Goal: Find specific page/section: Find specific page/section

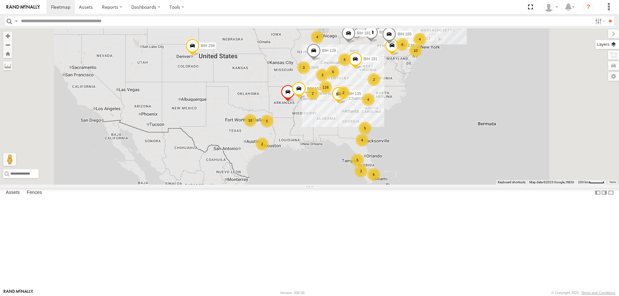
click at [616, 46] on label at bounding box center [607, 44] width 24 height 9
click at [0, 0] on span "Basemaps" at bounding box center [0, 0] width 0 height 0
click at [0, 0] on span "Satellite + Roadmap" at bounding box center [0, 0] width 0 height 0
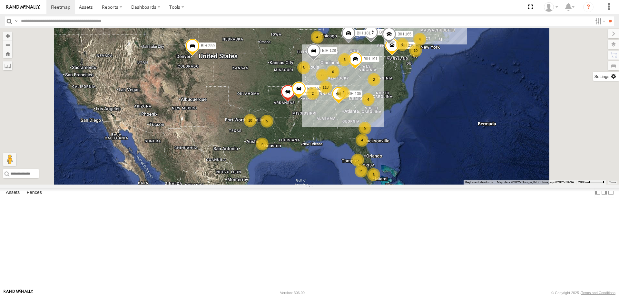
click at [593, 77] on label at bounding box center [606, 76] width 26 height 9
click at [0, 0] on span "Show Mouse Coordinates" at bounding box center [0, 0] width 0 height 0
click at [597, 32] on label at bounding box center [608, 33] width 22 height 9
click at [296, 9] on section at bounding box center [331, 7] width 571 height 14
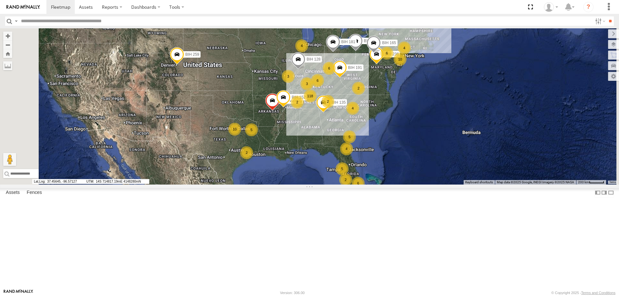
click at [317, 139] on div "118 6 5 5 3 4 10 10 5 3 2 BIH 236 6 4 BIH 128 2 2 BIH 191 4 2 BIH 259 Not Worki…" at bounding box center [309, 106] width 619 height 156
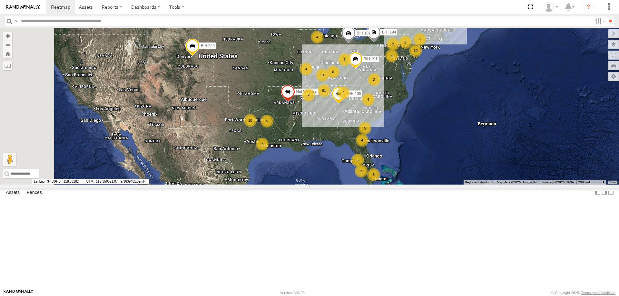
click at [77, 18] on input "text" at bounding box center [305, 20] width 574 height 9
type input "*******"
click at [606, 16] on input "**" at bounding box center [609, 20] width 7 height 9
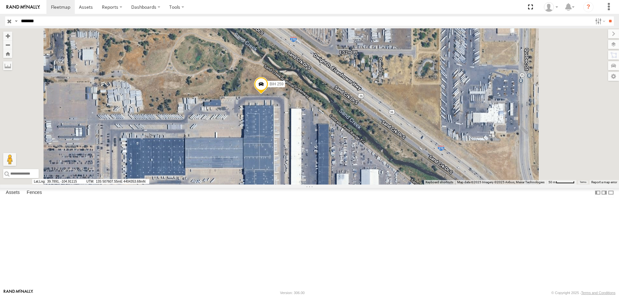
drag, startPoint x: 373, startPoint y: 240, endPoint x: 373, endPoint y: 205, distance: 35.4
click at [373, 185] on div "BIH 259" at bounding box center [309, 106] width 619 height 156
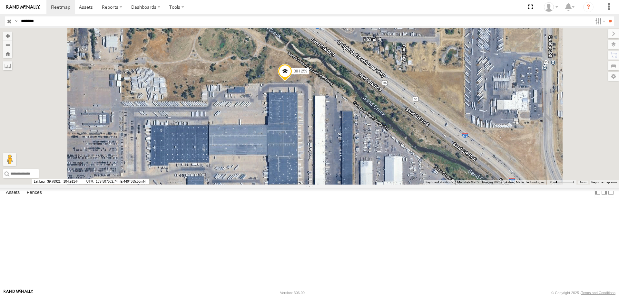
drag, startPoint x: 384, startPoint y: 191, endPoint x: 390, endPoint y: 188, distance: 6.4
click at [390, 185] on div "BIH 259" at bounding box center [309, 106] width 619 height 156
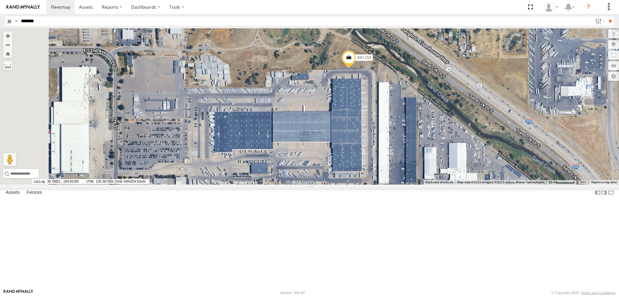
drag, startPoint x: 313, startPoint y: 227, endPoint x: 378, endPoint y: 213, distance: 66.6
click at [378, 185] on div "BIH 259" at bounding box center [309, 106] width 619 height 156
click at [360, 10] on section at bounding box center [331, 7] width 571 height 14
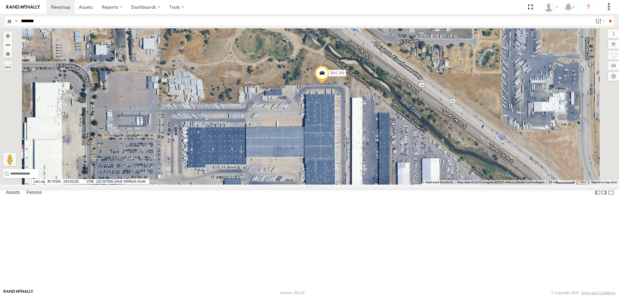
drag, startPoint x: 409, startPoint y: 94, endPoint x: 397, endPoint y: 100, distance: 13.1
click at [397, 100] on div "BIH 259" at bounding box center [309, 106] width 619 height 156
